Goal: Check status

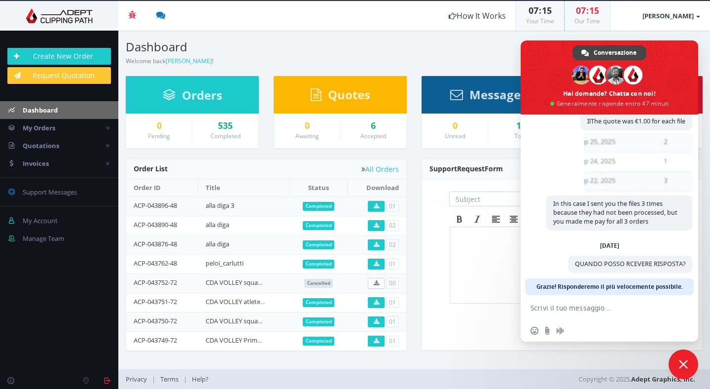
scroll to position [294, 0]
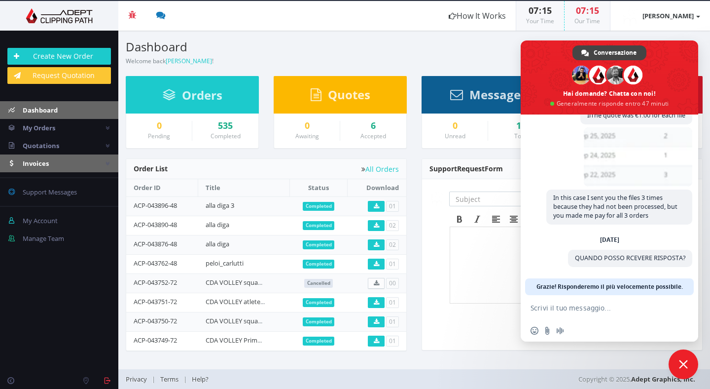
click at [36, 164] on span "Invoices" at bounding box center [36, 163] width 26 height 9
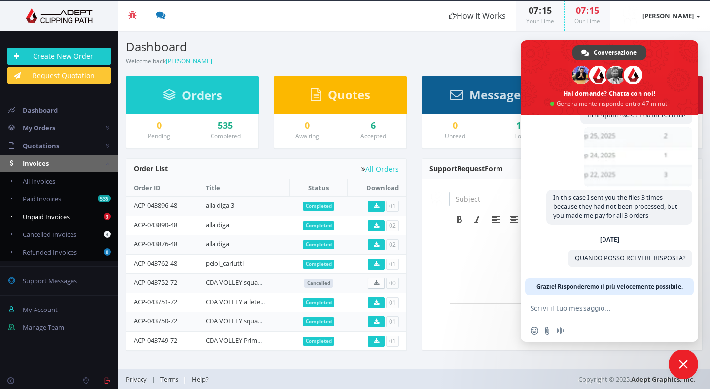
click at [43, 214] on span "Unpaid Invoices" at bounding box center [46, 216] width 47 height 9
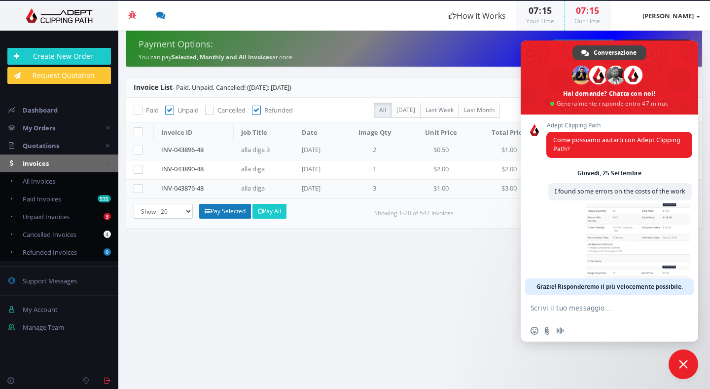
scroll to position [294, 0]
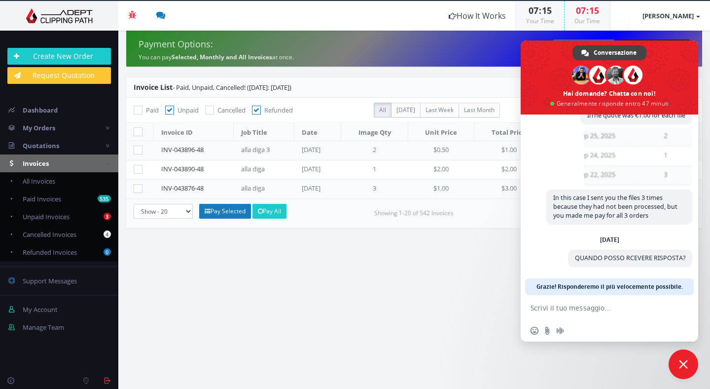
click at [682, 363] on span "Chiudere la chat" at bounding box center [683, 364] width 9 height 9
